Goal: Transaction & Acquisition: Purchase product/service

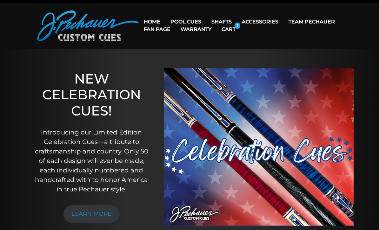
scroll to position [10, 0]
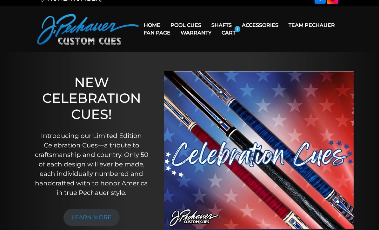
click at [214, 48] on link "JP Series (T) – NEW" at bounding box center [212, 43] width 92 height 9
click at [215, 57] on link "Pro Series (R) – NEW" at bounding box center [212, 52] width 92 height 9
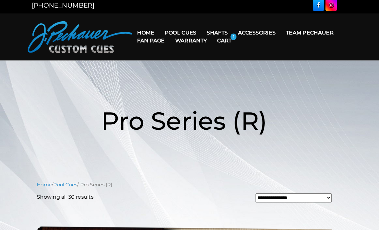
click at [213, 53] on link "JP Series (T) – NEW" at bounding box center [212, 53] width 92 height 9
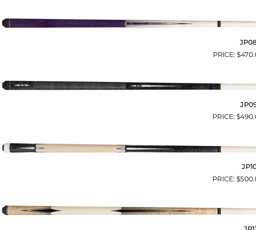
scroll to position [587, 0]
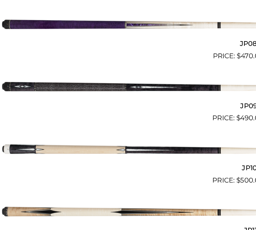
click at [151, 63] on img at bounding box center [128, 68] width 210 height 35
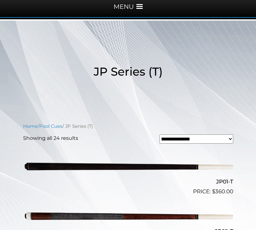
scroll to position [94, 0]
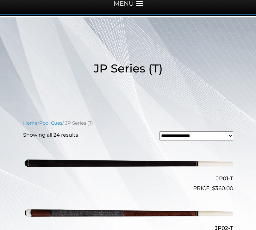
click at [110, 163] on img at bounding box center [128, 163] width 210 height 35
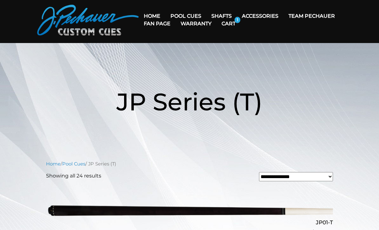
scroll to position [20, 0]
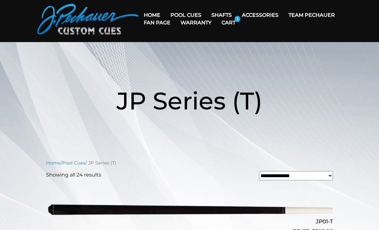
click at [283, 17] on link "Team Pechauer" at bounding box center [311, 15] width 56 height 16
click at [175, 16] on link "Fan Page" at bounding box center [157, 23] width 37 height 16
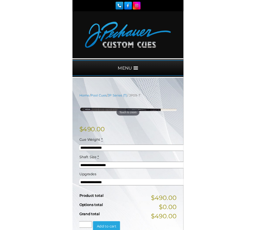
scroll to position [68, 0]
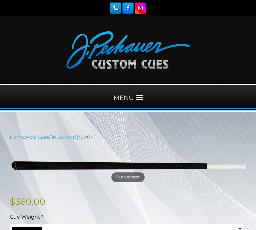
click at [203, 77] on div at bounding box center [128, 50] width 256 height 68
